Goal: Task Accomplishment & Management: Manage account settings

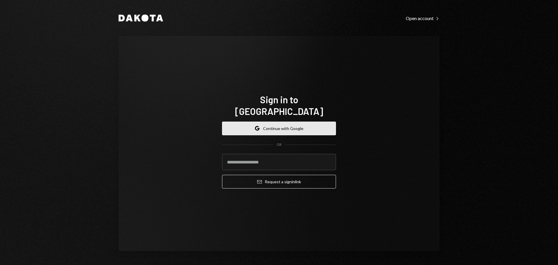
click at [308, 123] on button "Google Continue with Google" at bounding box center [279, 128] width 114 height 14
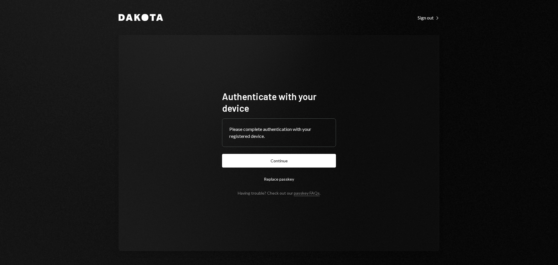
click at [266, 158] on button "Continue" at bounding box center [279, 161] width 114 height 14
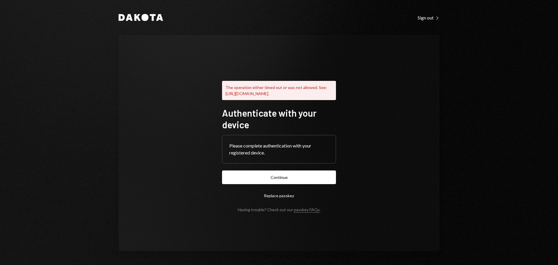
drag, startPoint x: 281, startPoint y: 177, endPoint x: 445, endPoint y: 127, distance: 171.6
click at [283, 177] on button "Continue" at bounding box center [279, 177] width 114 height 14
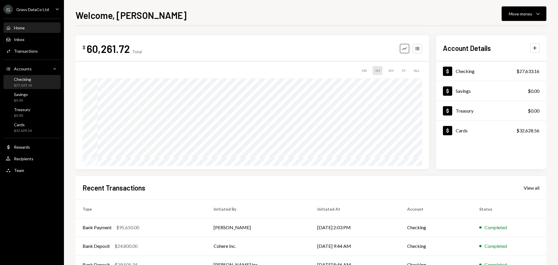
click at [31, 82] on div "Checking $27,633.16" at bounding box center [23, 82] width 18 height 11
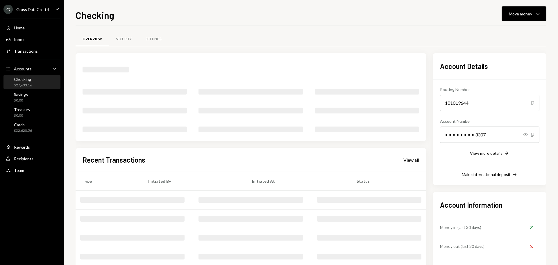
click at [43, 6] on div "G Grass DataCo Ltd" at bounding box center [25, 9] width 45 height 9
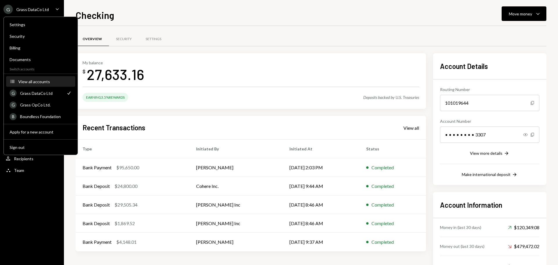
click at [40, 83] on div "View all accounts" at bounding box center [44, 81] width 53 height 5
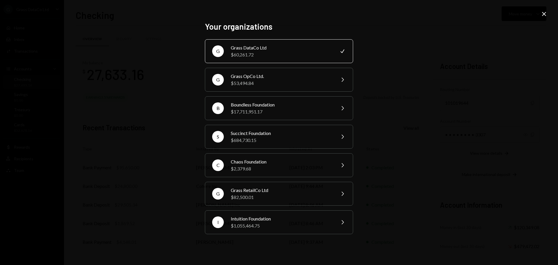
click at [541, 10] on div "Your organizations G Grass DataCo Ltd $60,261.72 Check G Grass OpCo Ltd. $53,49…" at bounding box center [279, 132] width 558 height 265
click at [547, 11] on icon "Close" at bounding box center [543, 13] width 7 height 7
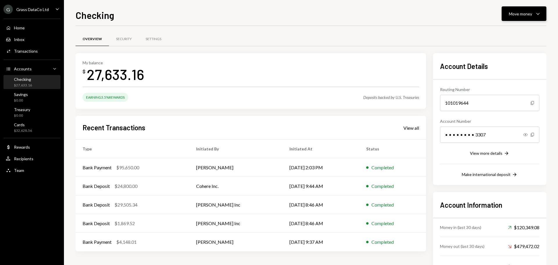
click at [536, 12] on icon "Caret Down" at bounding box center [537, 13] width 7 height 7
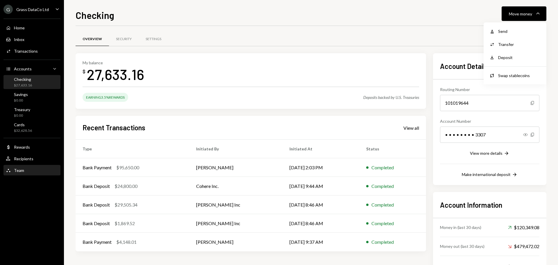
click at [23, 168] on div "Team" at bounding box center [19, 170] width 10 height 5
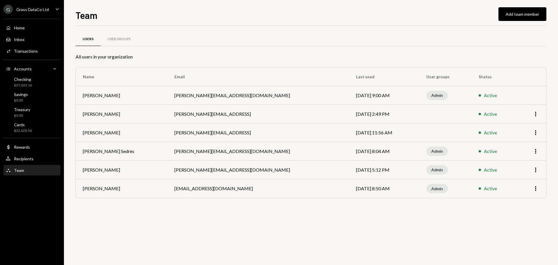
click at [46, 10] on div "Grass DataCo Ltd" at bounding box center [32, 9] width 33 height 5
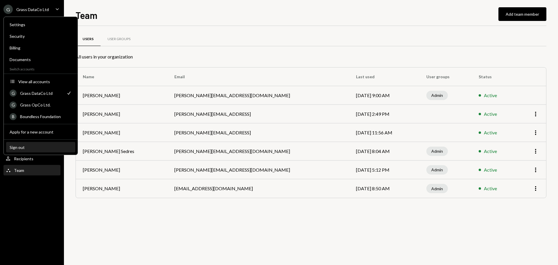
click at [19, 144] on button "Sign out" at bounding box center [40, 147] width 69 height 10
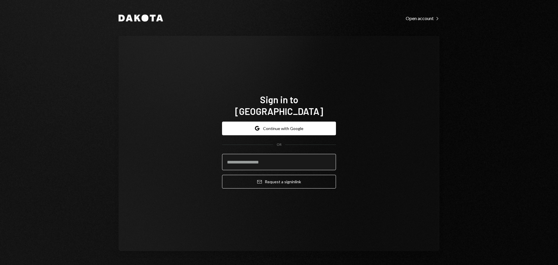
click at [262, 158] on input "email" at bounding box center [279, 162] width 114 height 16
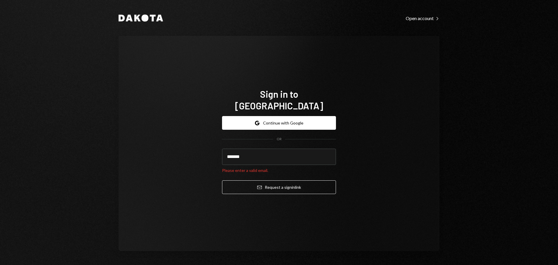
type input "**********"
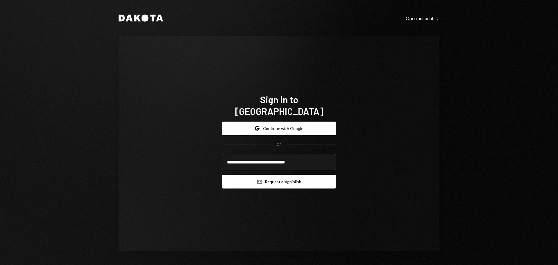
click at [271, 178] on button "Email Request a sign in link" at bounding box center [279, 182] width 114 height 14
